Goal: Find specific page/section: Find specific page/section

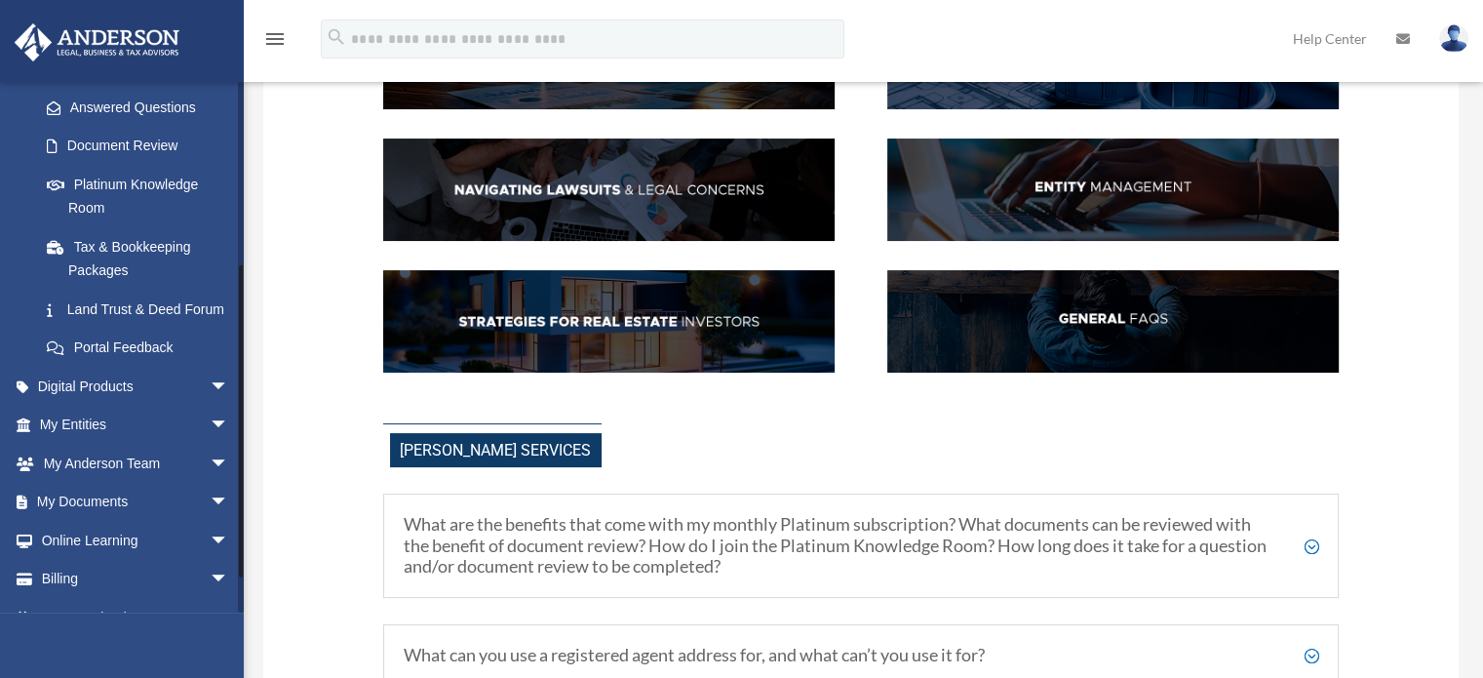
scroll to position [308, 0]
drag, startPoint x: 240, startPoint y: 225, endPoint x: 261, endPoint y: 413, distance: 189.4
click at [99, 519] on link "My Documents arrow_drop_down" at bounding box center [136, 501] width 245 height 39
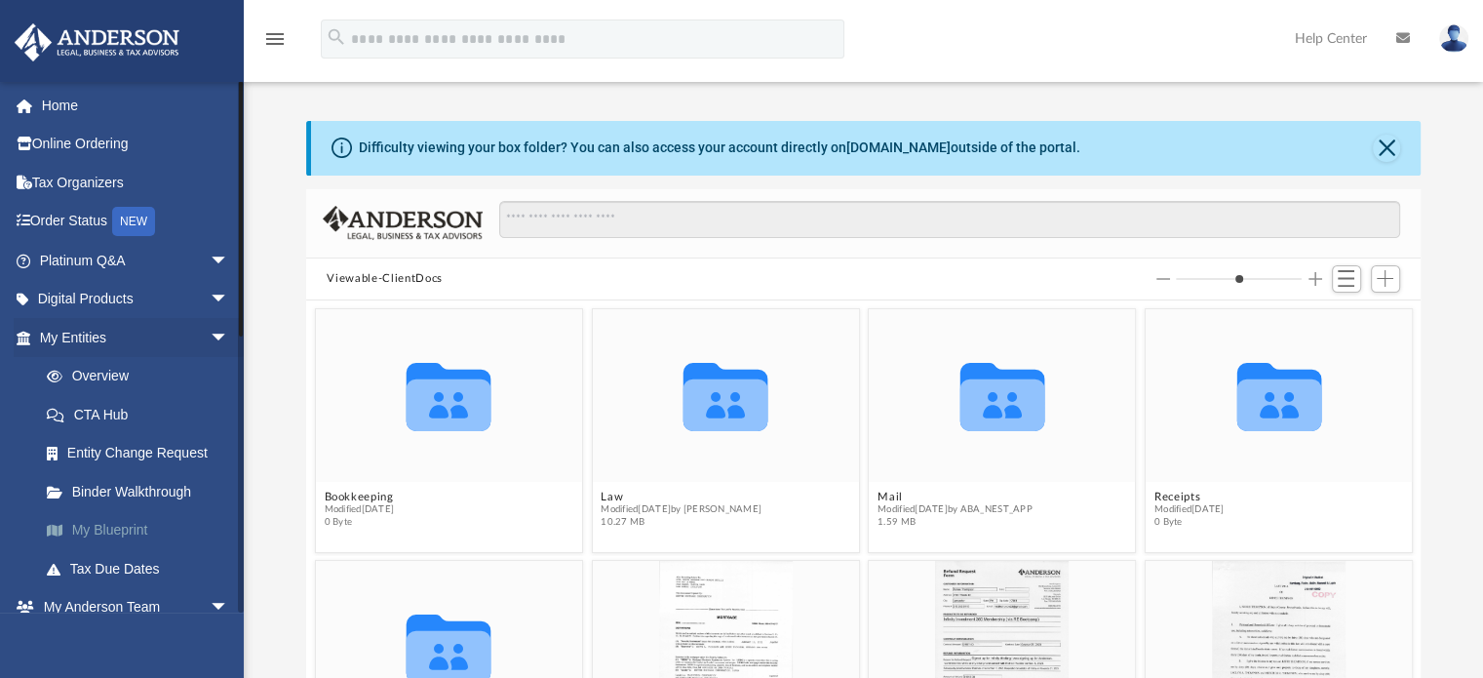
click at [94, 529] on link "My Blueprint" at bounding box center [142, 530] width 231 height 39
